Goal: Information Seeking & Learning: Learn about a topic

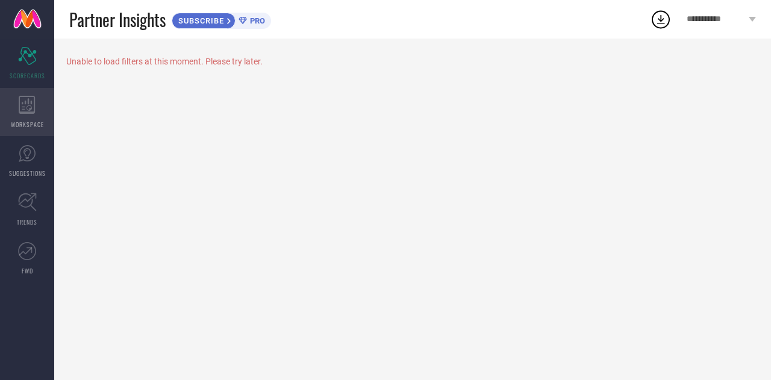
click at [35, 99] on icon at bounding box center [27, 105] width 17 height 18
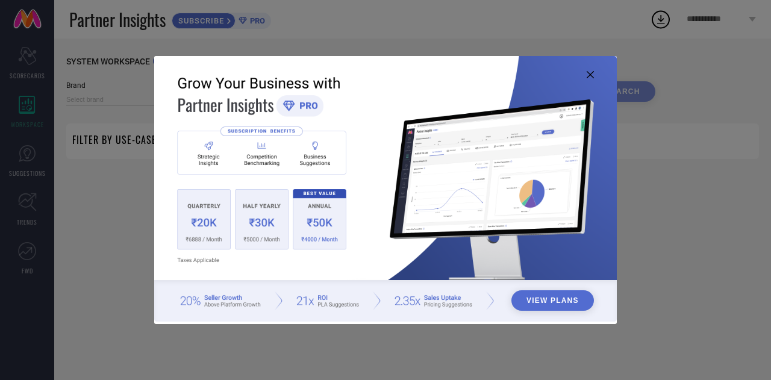
type input "1 STOP FASHION"
type input "All"
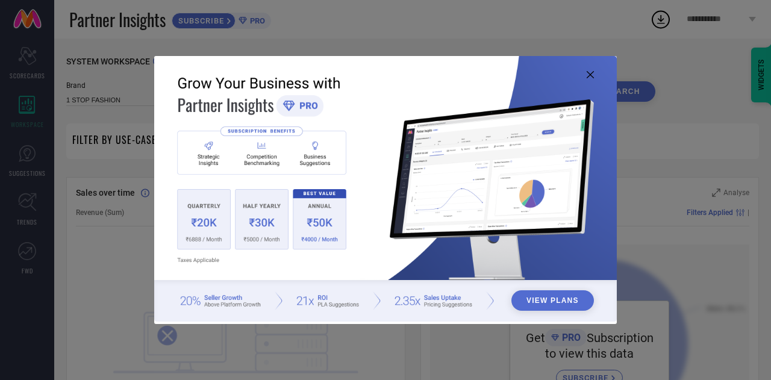
click at [541, 305] on button "View Plans" at bounding box center [552, 300] width 82 height 20
click at [589, 72] on icon at bounding box center [590, 74] width 7 height 7
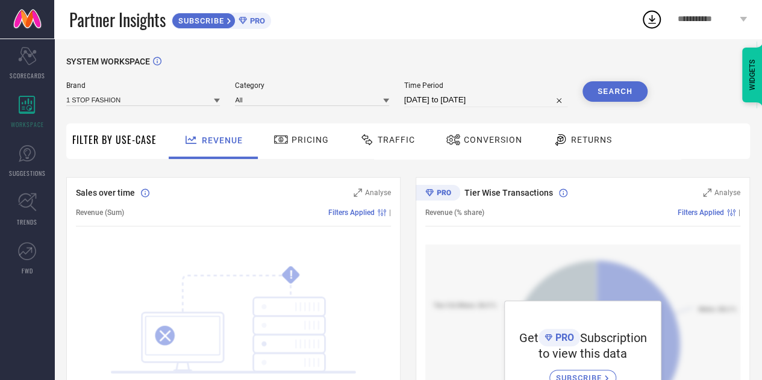
click at [299, 140] on span "Pricing" at bounding box center [309, 140] width 37 height 10
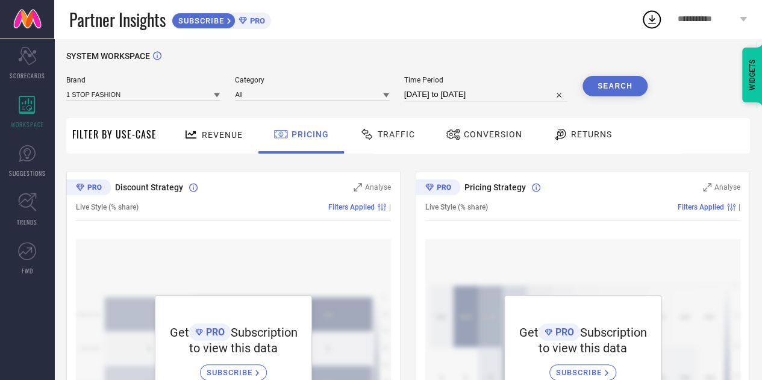
scroll to position [6, 0]
click at [385, 130] on span "Traffic" at bounding box center [396, 134] width 37 height 10
